Goal: Task Accomplishment & Management: Manage account settings

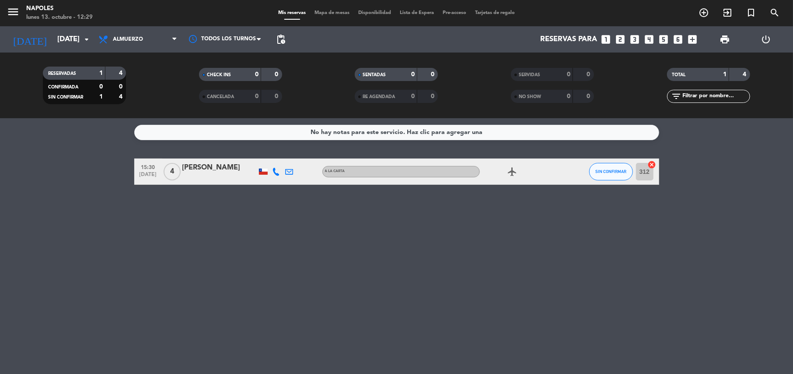
click at [384, 242] on div "No hay notas para este servicio. Haz clic para agregar una 15:30 [DATE] 4 [PERS…" at bounding box center [396, 245] width 793 height 255
click at [569, 240] on div "No hay notas para este servicio. Haz clic para agregar una 15:30 [DATE] 4 [PERS…" at bounding box center [396, 245] width 793 height 255
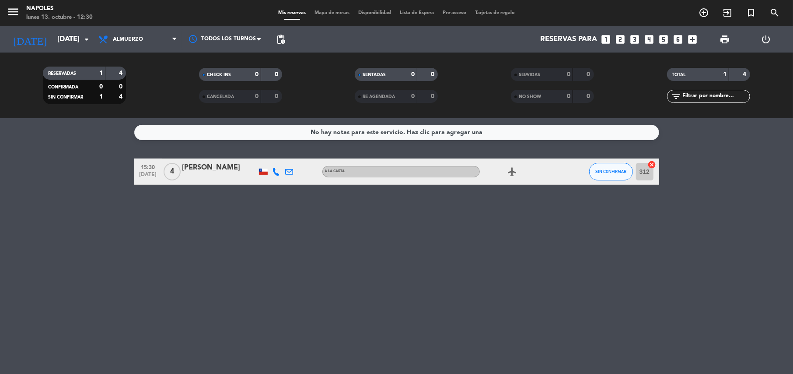
click at [569, 240] on div "No hay notas para este servicio. Haz clic para agregar una 15:30 [DATE] 4 [PERS…" at bounding box center [396, 245] width 793 height 255
click at [387, 241] on div "No hay notas para este servicio. Haz clic para agregar una 15:30 [DATE] 4 [PERS…" at bounding box center [396, 245] width 793 height 255
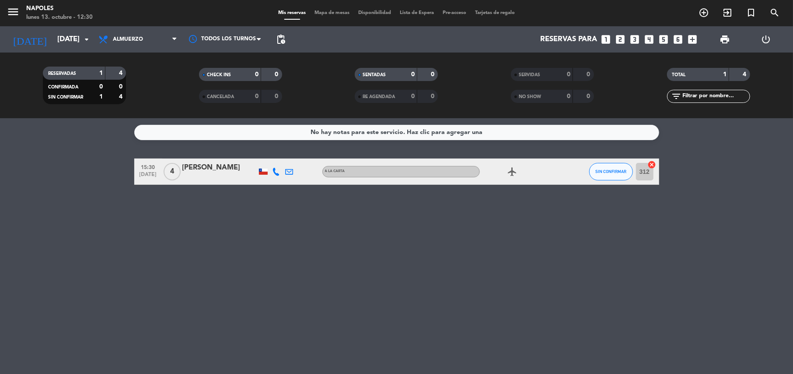
click at [387, 241] on div "No hay notas para este servicio. Haz clic para agregar una 15:30 [DATE] 4 [PERS…" at bounding box center [396, 245] width 793 height 255
click at [388, 240] on div "No hay notas para este servicio. Haz clic para agregar una 15:30 [DATE] 4 [PERS…" at bounding box center [396, 245] width 793 height 255
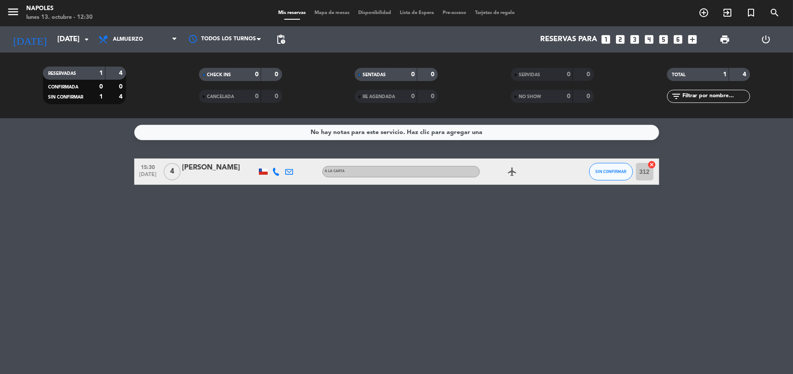
click at [388, 240] on div "No hay notas para este servicio. Haz clic para agregar una 15:30 [DATE] 4 [PERS…" at bounding box center [396, 245] width 793 height 255
click at [714, 193] on div "No hay notas para este servicio. Haz clic para agregar una 15:30 [DATE] 4 [PERS…" at bounding box center [396, 245] width 793 height 255
click at [688, 171] on bookings-row "15:30 [DATE] 4 [PERSON_NAME] A LA CARTA airplanemode_active SIN CONFIRMAR 312 c…" at bounding box center [396, 171] width 793 height 26
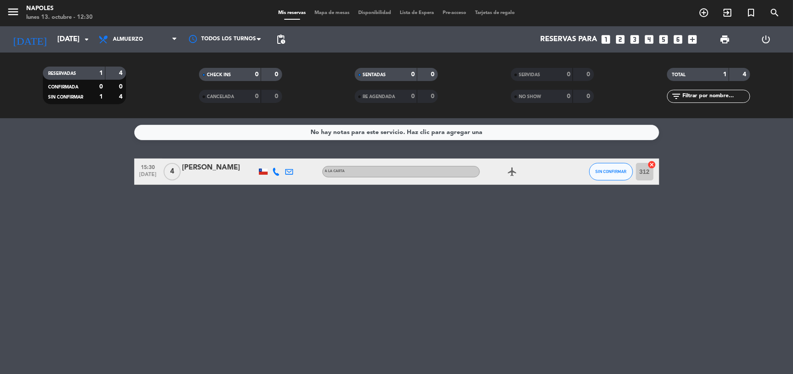
click at [688, 168] on bookings-row "15:30 [DATE] 4 [PERSON_NAME] A LA CARTA airplanemode_active SIN CONFIRMAR 312 c…" at bounding box center [396, 171] width 793 height 26
click at [199, 270] on div "No hay notas para este servicio. Haz clic para agregar una 15:30 [DATE] 4 [PERS…" at bounding box center [396, 245] width 793 height 255
